Goal: Task Accomplishment & Management: Manage account settings

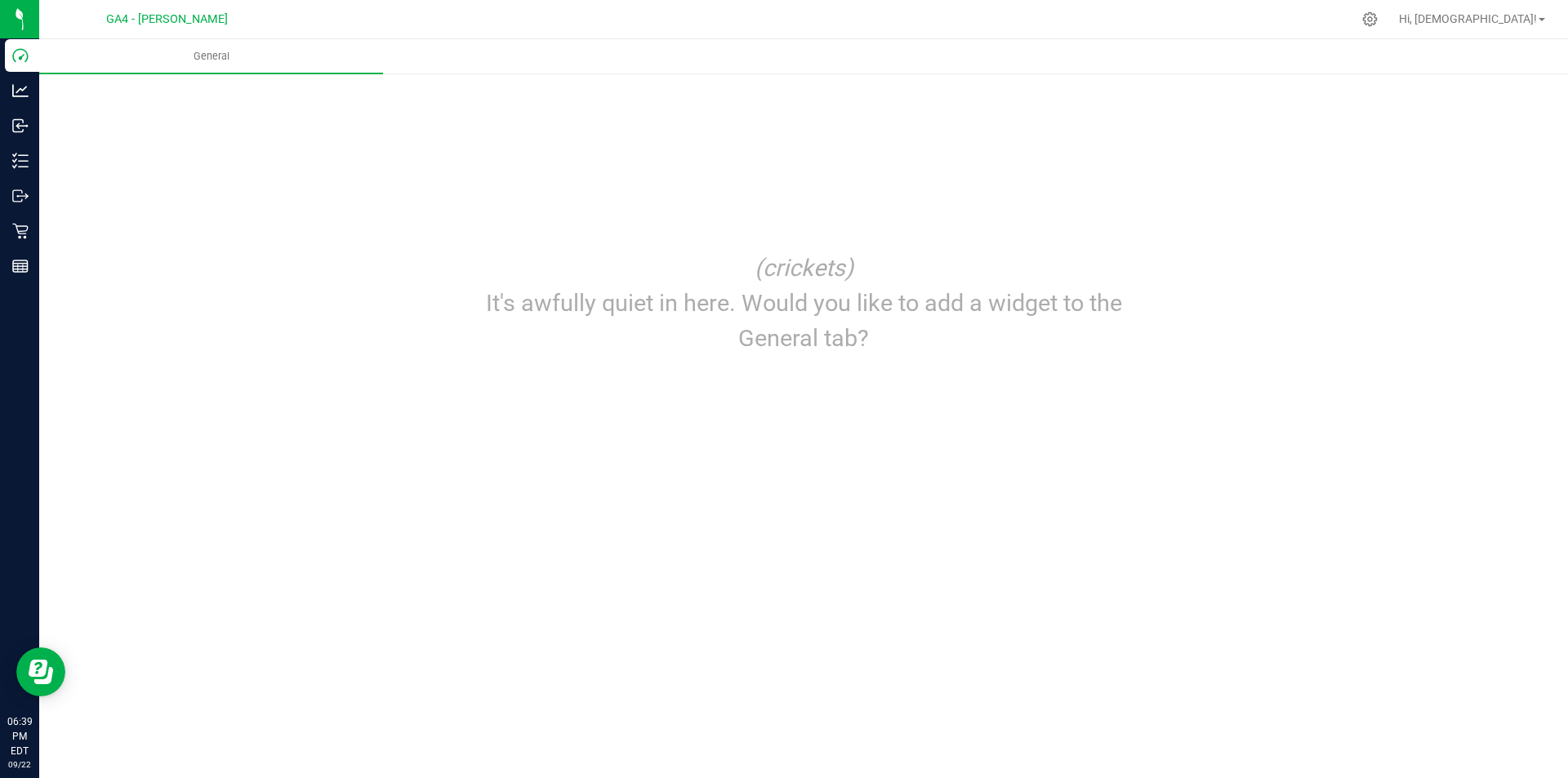
click at [822, 316] on p "It's awfully quiet in here. Would you like to add a widget to the General tab?" at bounding box center [803, 321] width 702 height 70
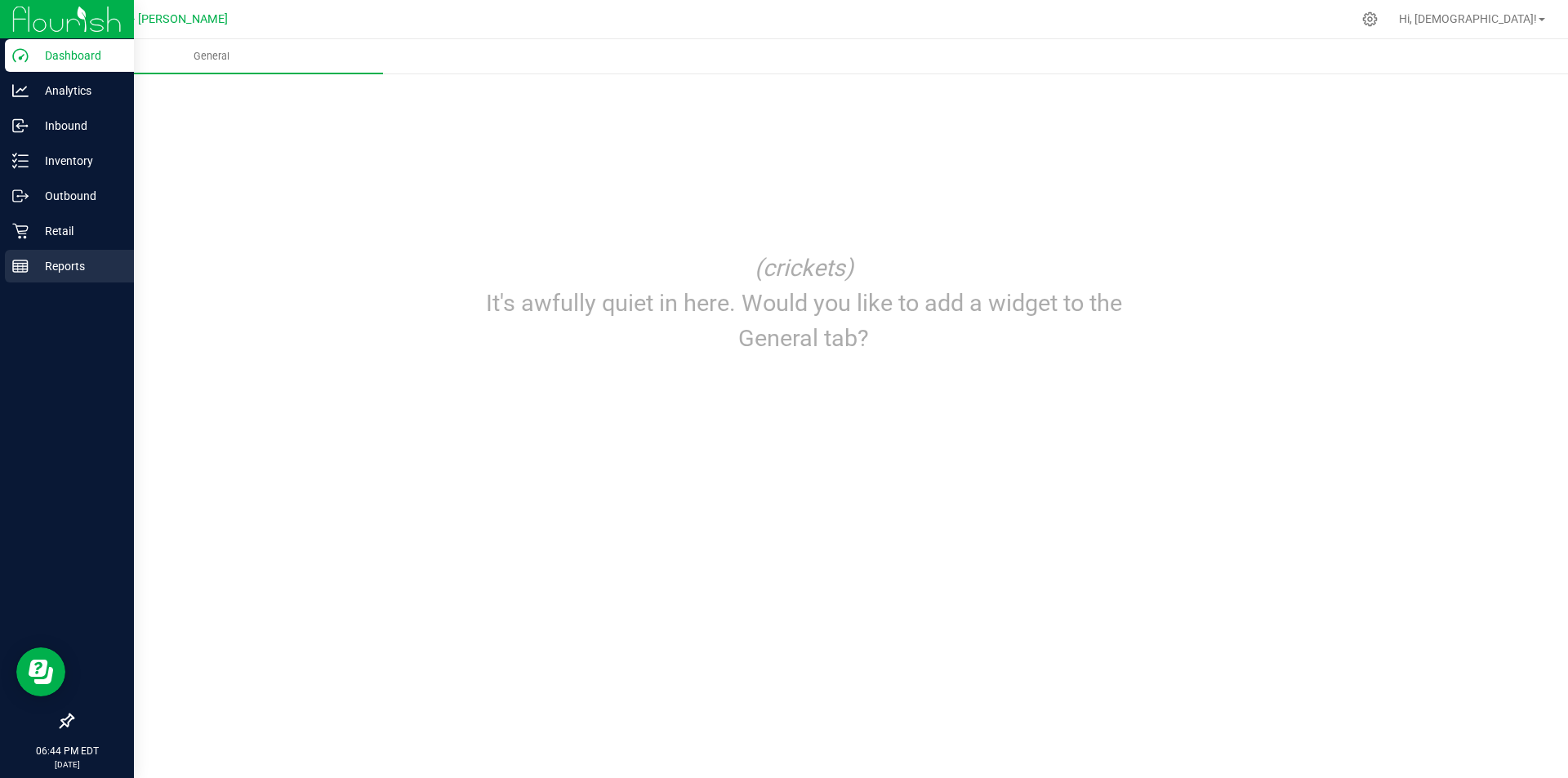
click at [24, 270] on icon at bounding box center [20, 266] width 16 height 16
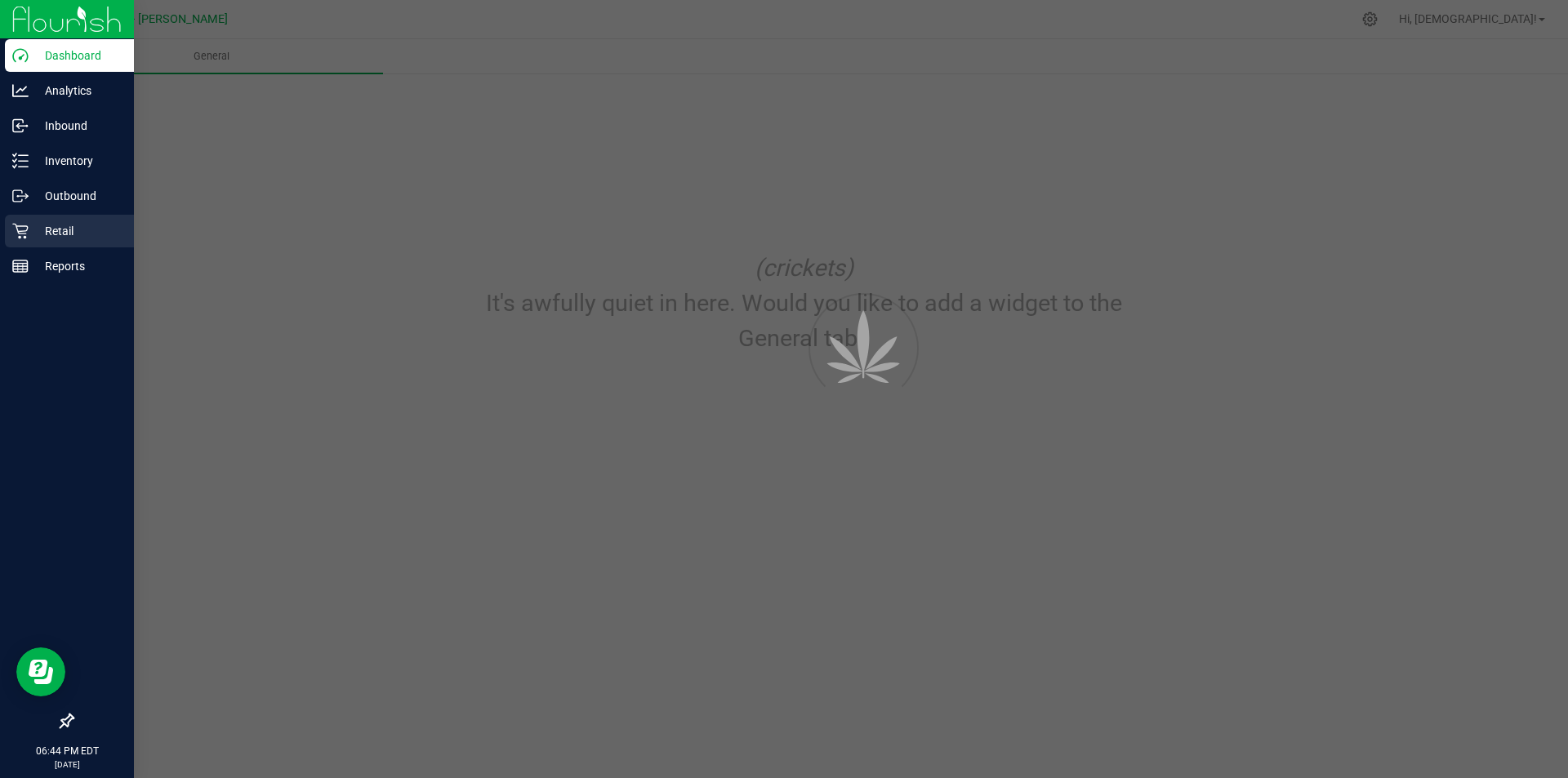
click at [64, 230] on p "Retail" at bounding box center [78, 231] width 98 height 20
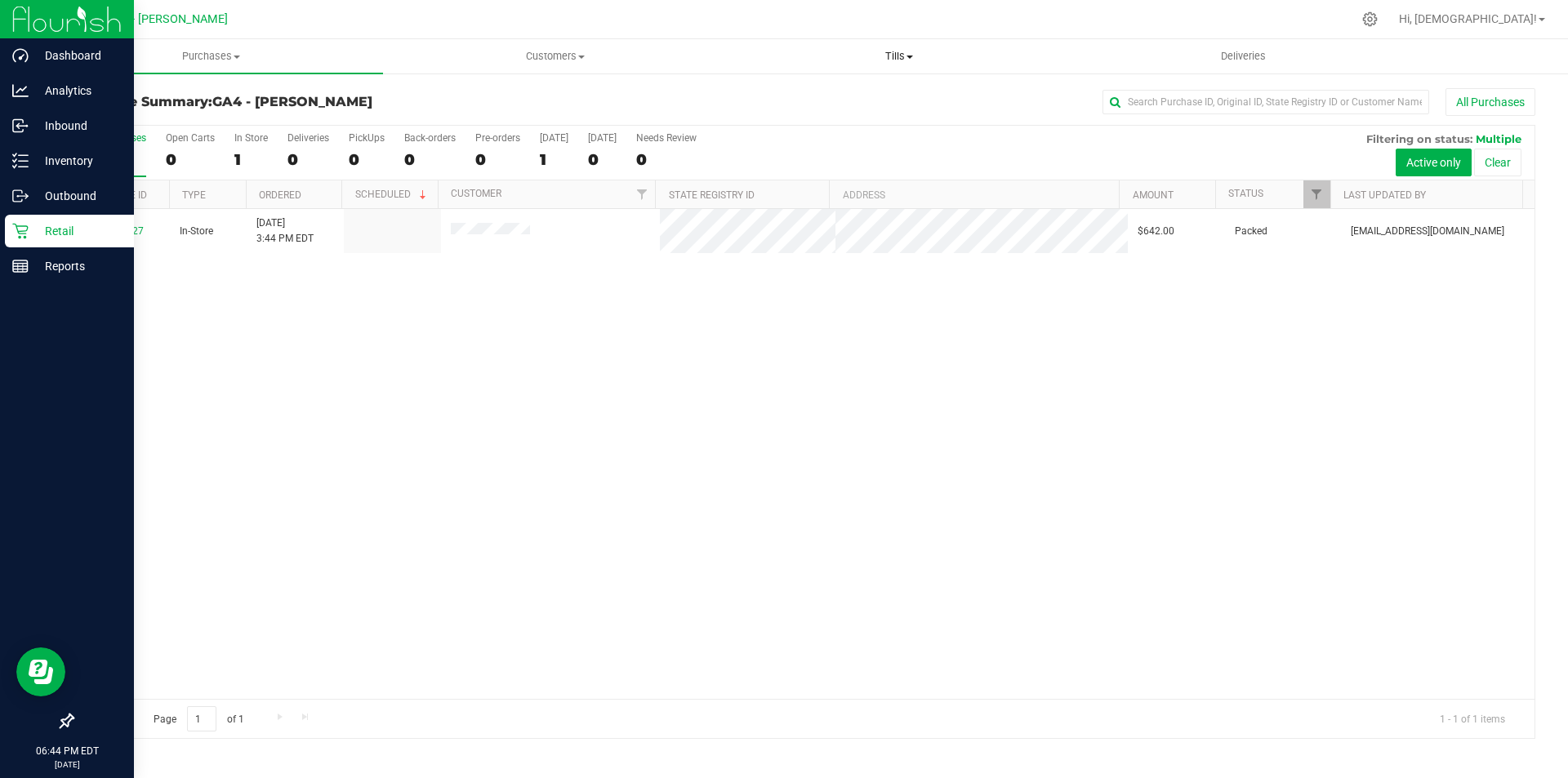
click at [884, 59] on span "Tills" at bounding box center [899, 56] width 342 height 15
click at [807, 97] on span "Manage tills" at bounding box center [782, 98] width 110 height 14
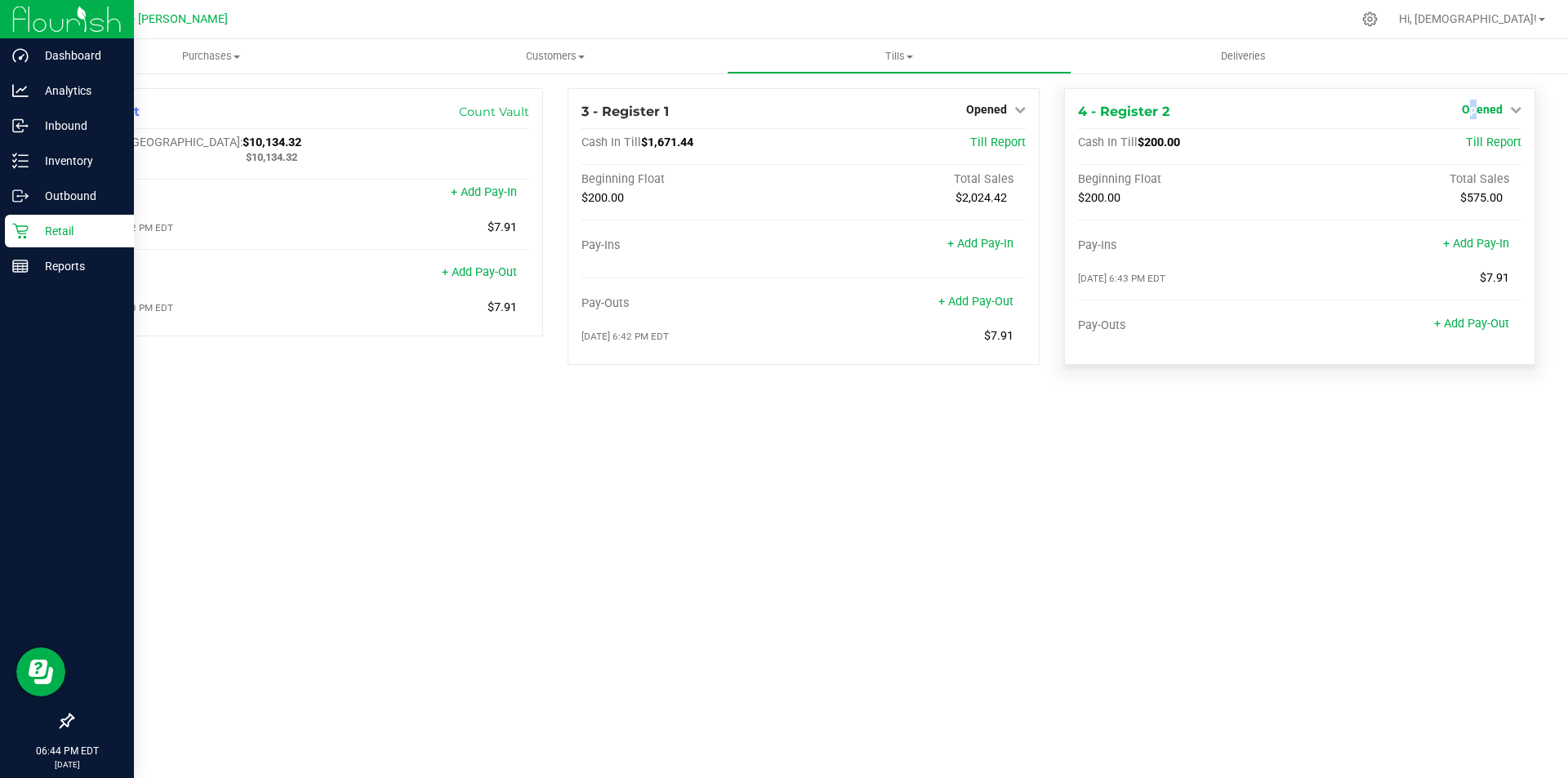
click at [1475, 109] on span "Opened" at bounding box center [1482, 109] width 41 height 13
click at [1470, 141] on link "Close Till" at bounding box center [1484, 143] width 44 height 13
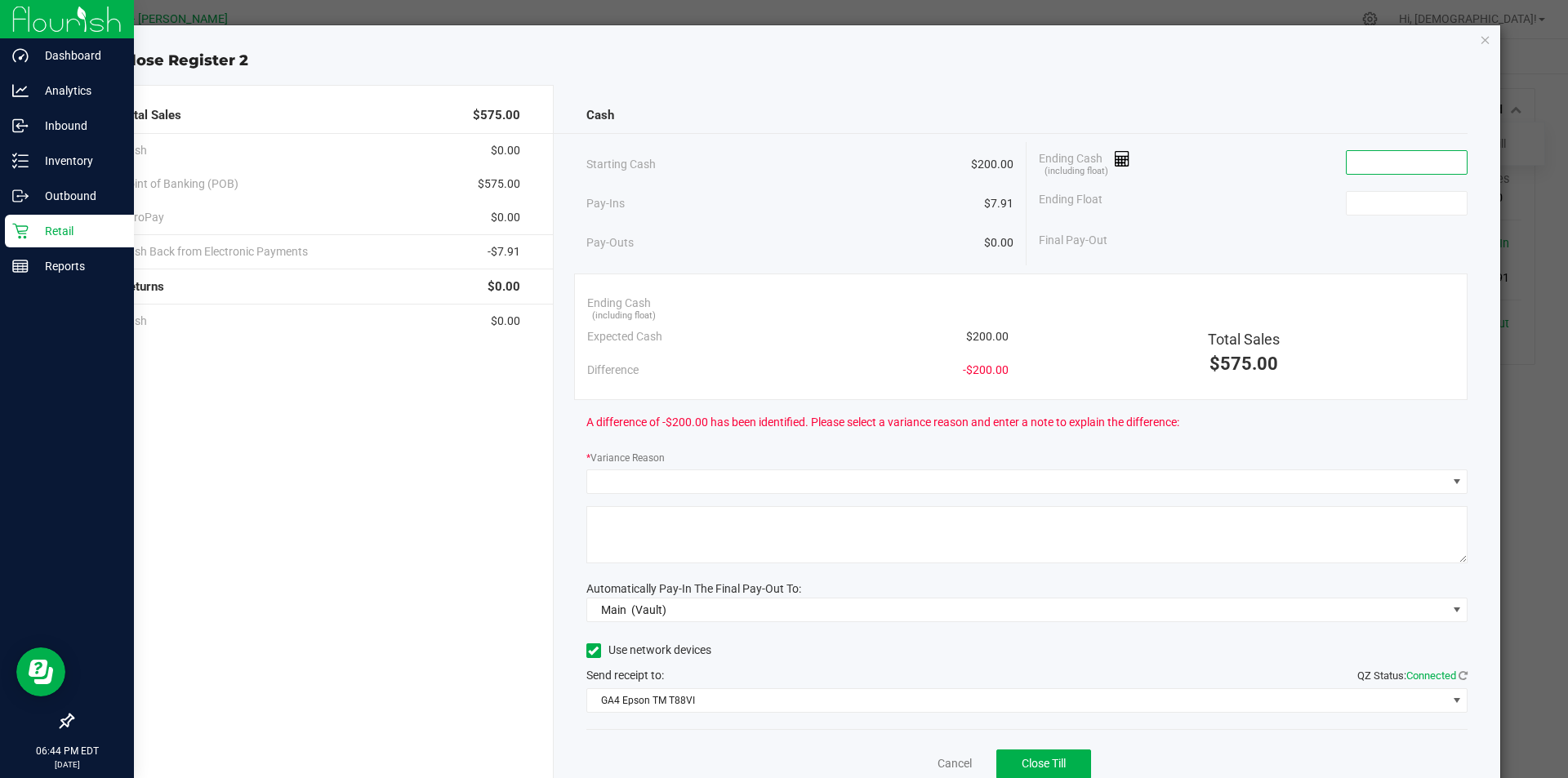
click at [1378, 165] on input at bounding box center [1407, 162] width 120 height 23
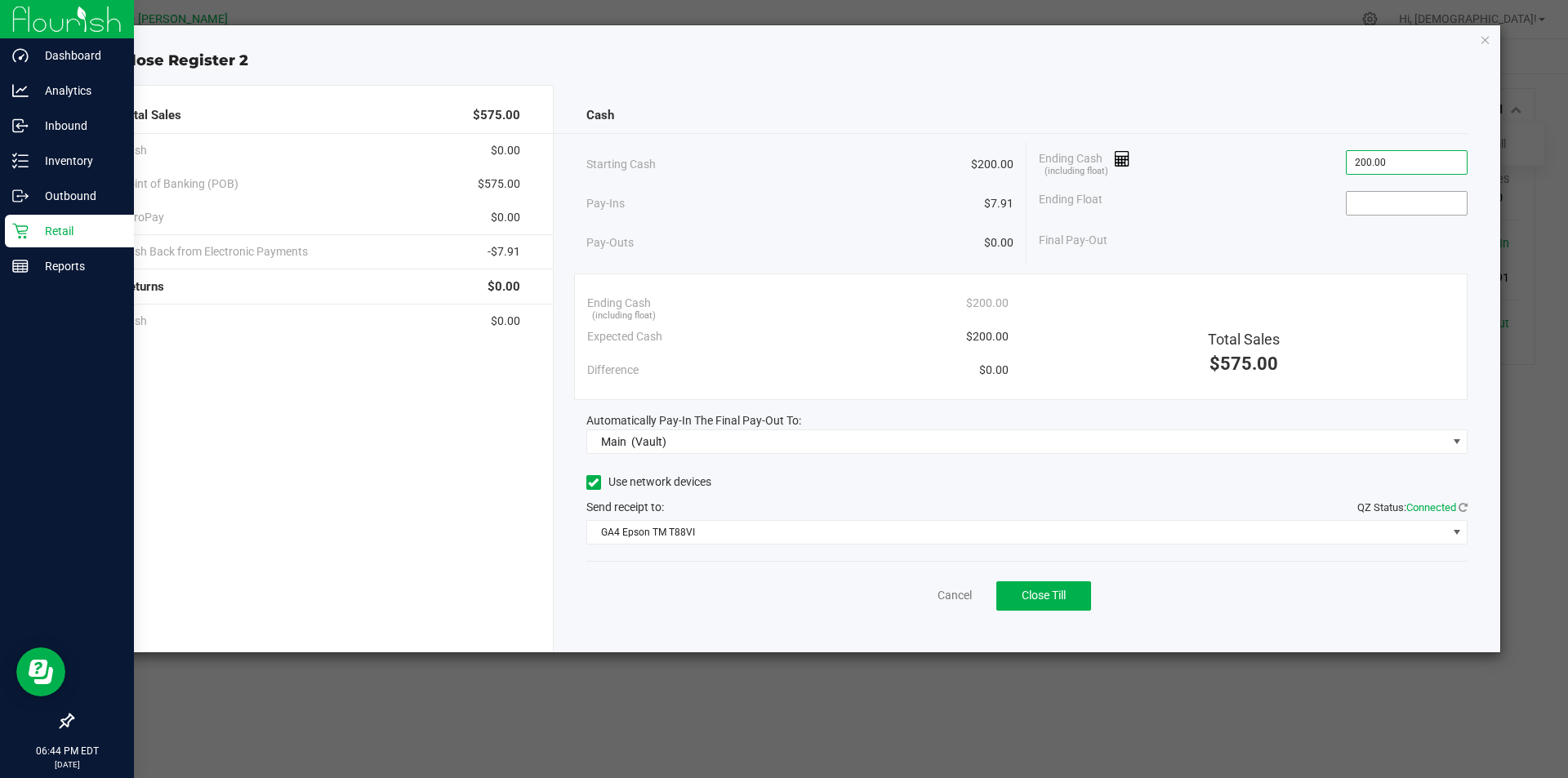
type input "$200.00"
click at [1365, 209] on input at bounding box center [1407, 203] width 120 height 23
type input "$200.00"
click at [585, 492] on div "Cash Starting Cash $200.00 Pay-Ins $7.91 Pay-Outs $0.00 Ending Cash (including …" at bounding box center [1027, 369] width 947 height 568
click at [599, 479] on span at bounding box center [593, 482] width 15 height 15
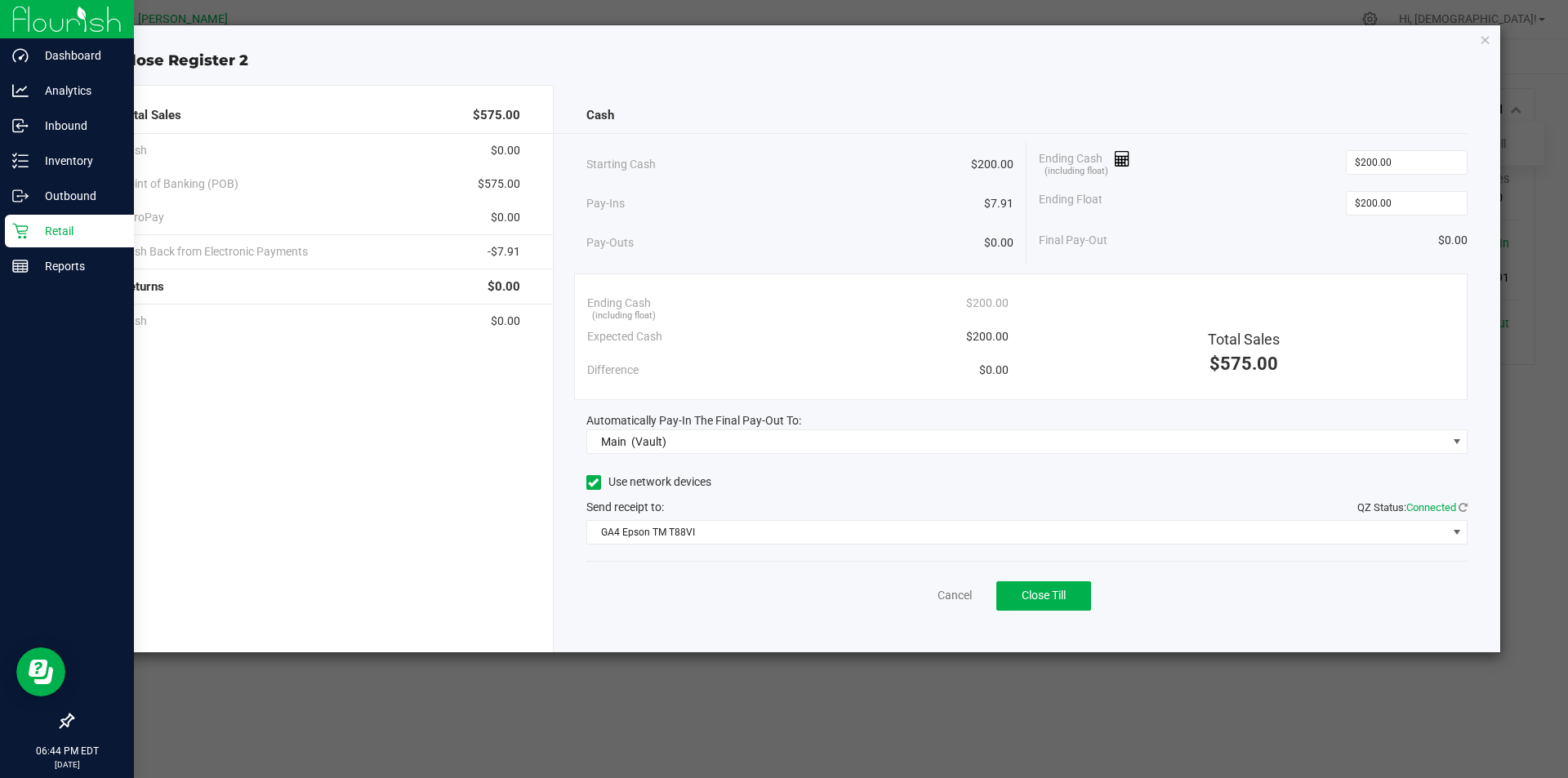
click at [595, 483] on icon at bounding box center [593, 483] width 11 height 0
click at [0, 0] on input "Use network devices" at bounding box center [0, 0] width 0 height 0
click at [1041, 593] on span "Close Till" at bounding box center [1044, 595] width 44 height 13
click at [926, 598] on link "Dismiss" at bounding box center [918, 595] width 39 height 17
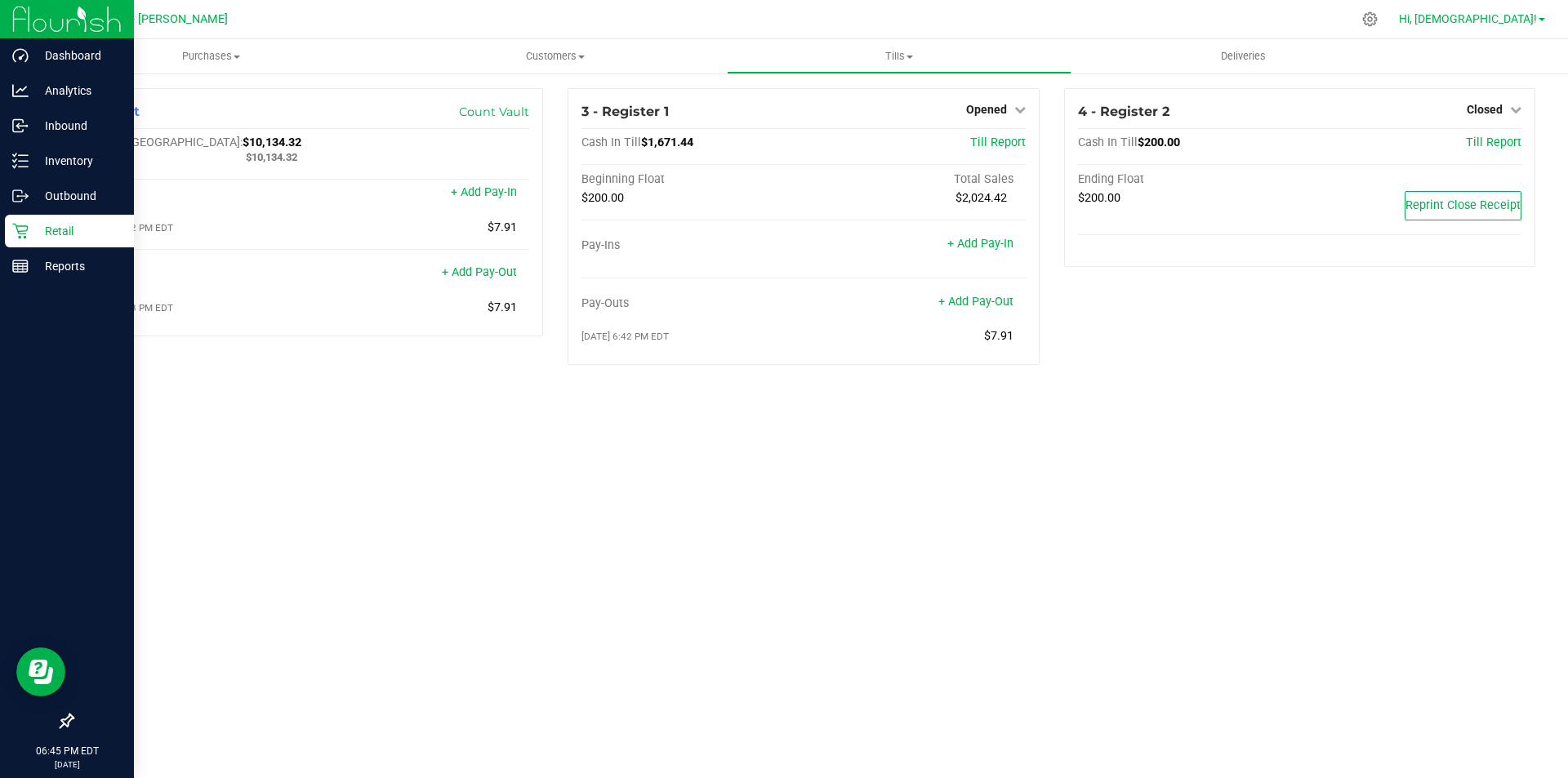
click at [1522, 15] on span "Hi, [DEMOGRAPHIC_DATA]!" at bounding box center [1468, 18] width 138 height 13
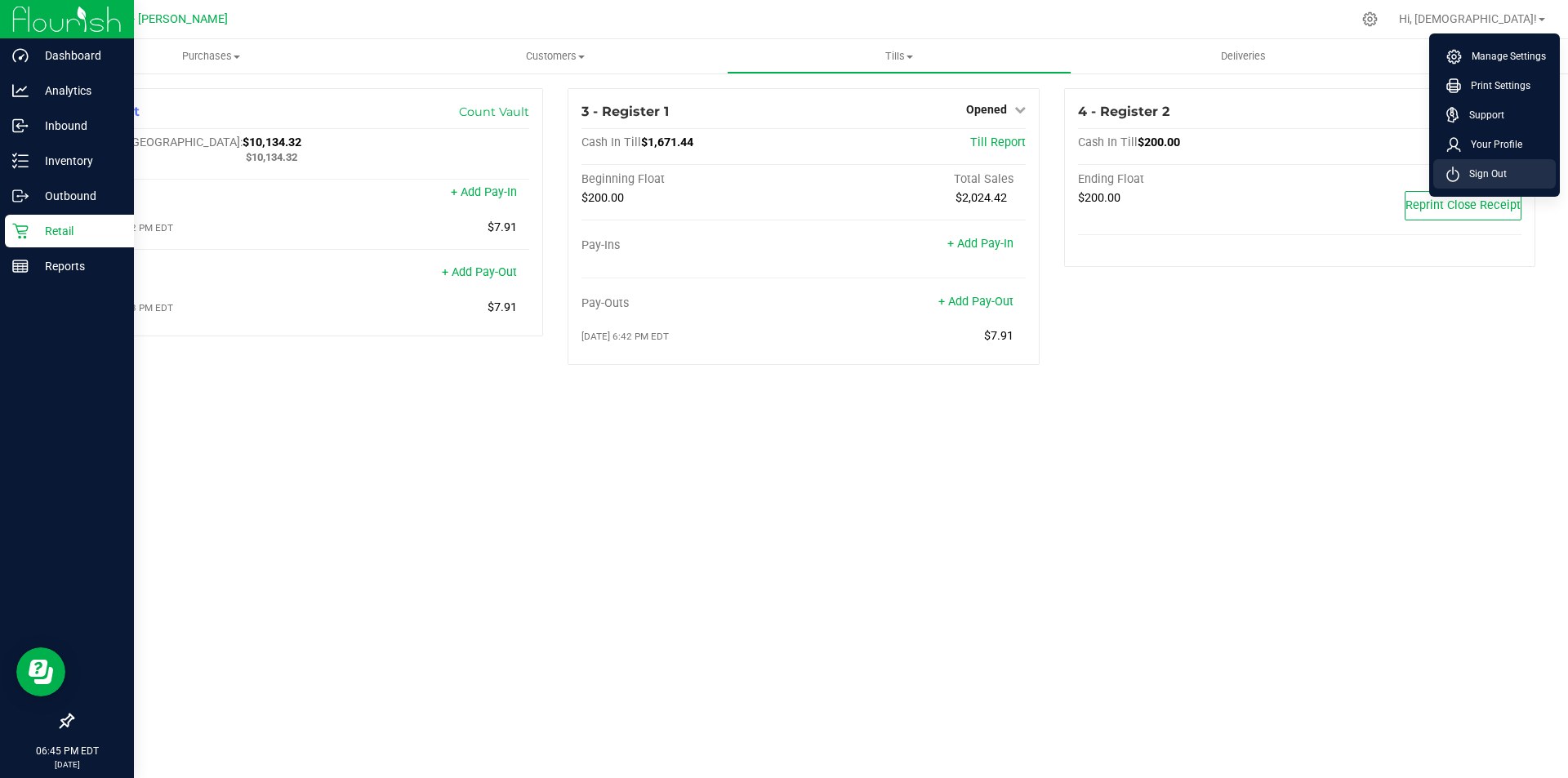
click at [1493, 174] on span "Sign Out" at bounding box center [1482, 174] width 47 height 16
